Goal: Task Accomplishment & Management: Manage account settings

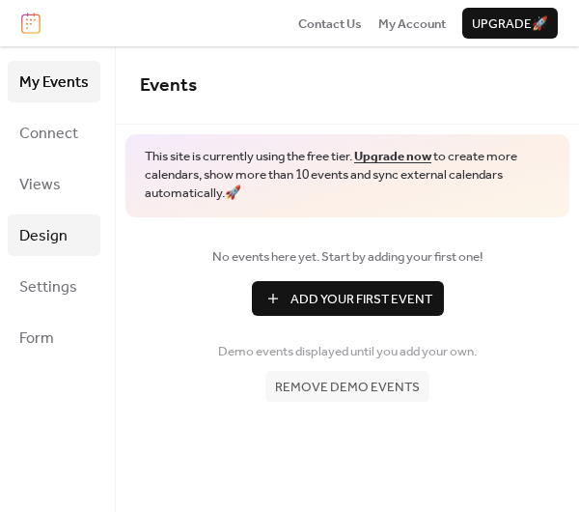
click at [47, 230] on span "Design" at bounding box center [43, 236] width 48 height 30
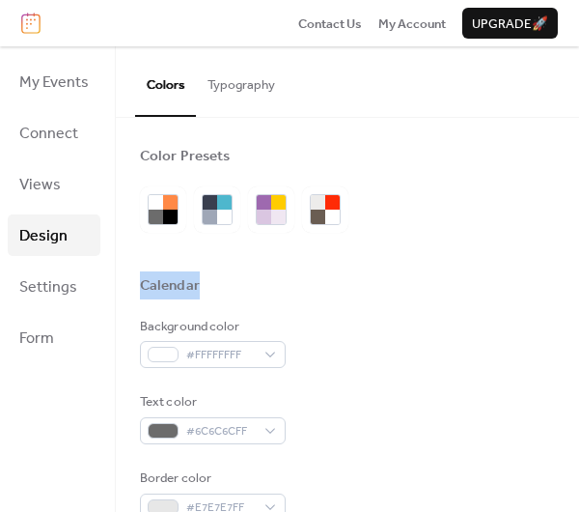
drag, startPoint x: 573, startPoint y: 208, endPoint x: 573, endPoint y: 289, distance: 81.1
click at [573, 289] on div "Color Presets Calendar Background color #FFFFFFFF Text color #6C6C6CFF Border c…" at bounding box center [347, 315] width 463 height 394
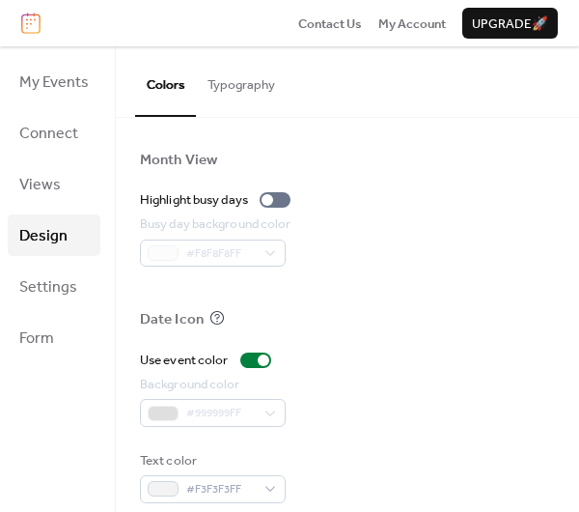
scroll to position [1084, 0]
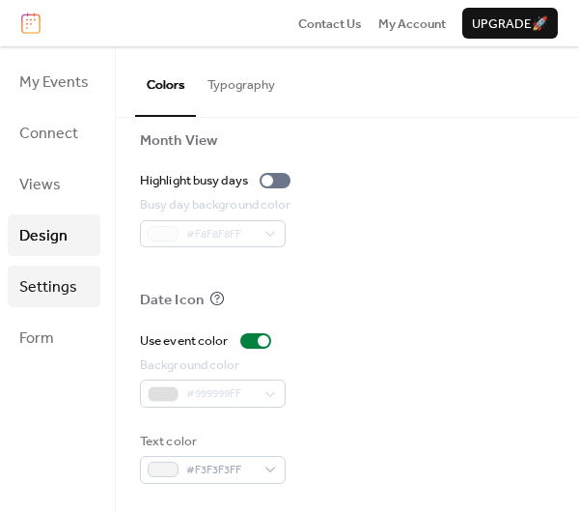
click at [51, 272] on span "Settings" at bounding box center [48, 287] width 58 height 30
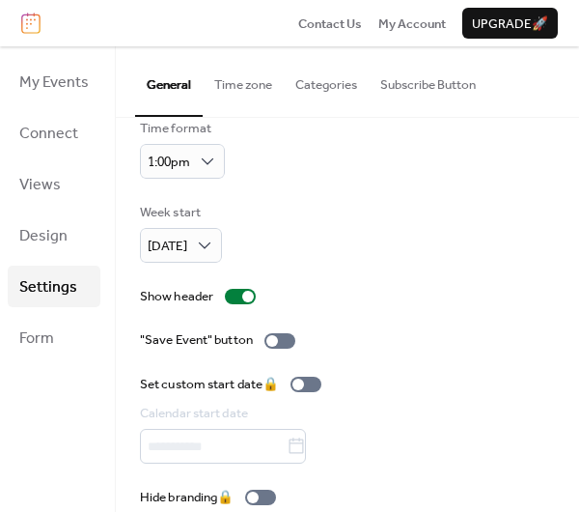
scroll to position [219, 0]
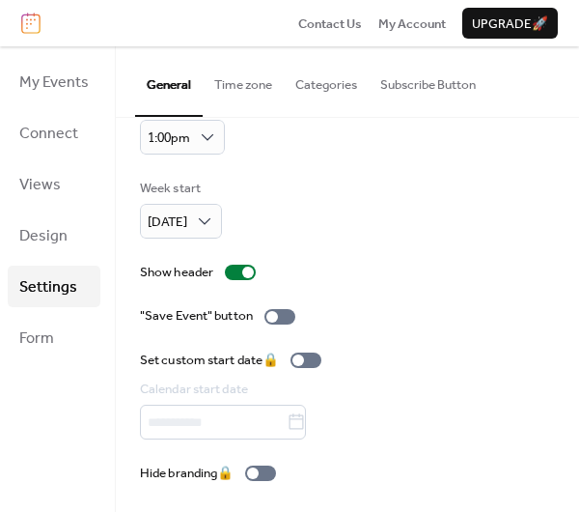
click at [242, 82] on button "Time zone" at bounding box center [243, 80] width 81 height 68
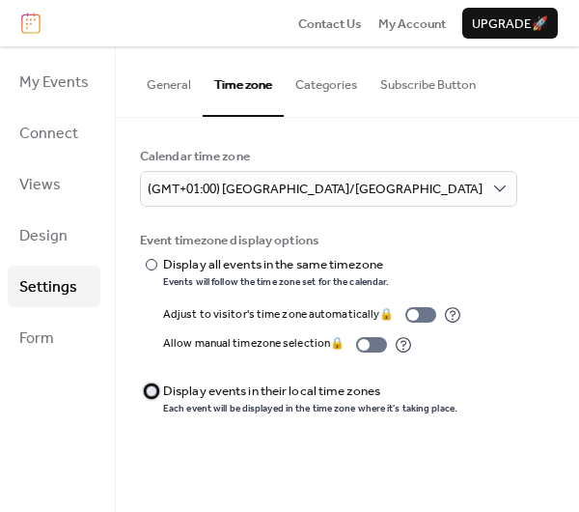
click at [147, 386] on div at bounding box center [152, 391] width 12 height 12
